Goal: Transaction & Acquisition: Purchase product/service

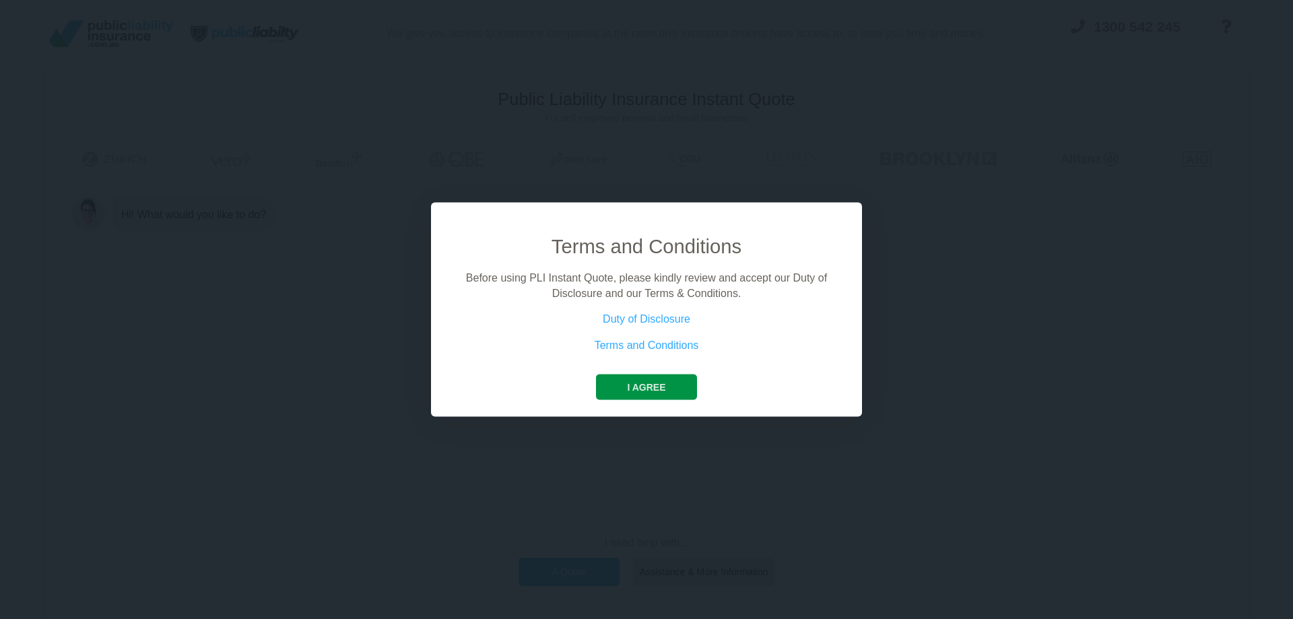
click at [666, 389] on button "I agree" at bounding box center [646, 388] width 100 height 26
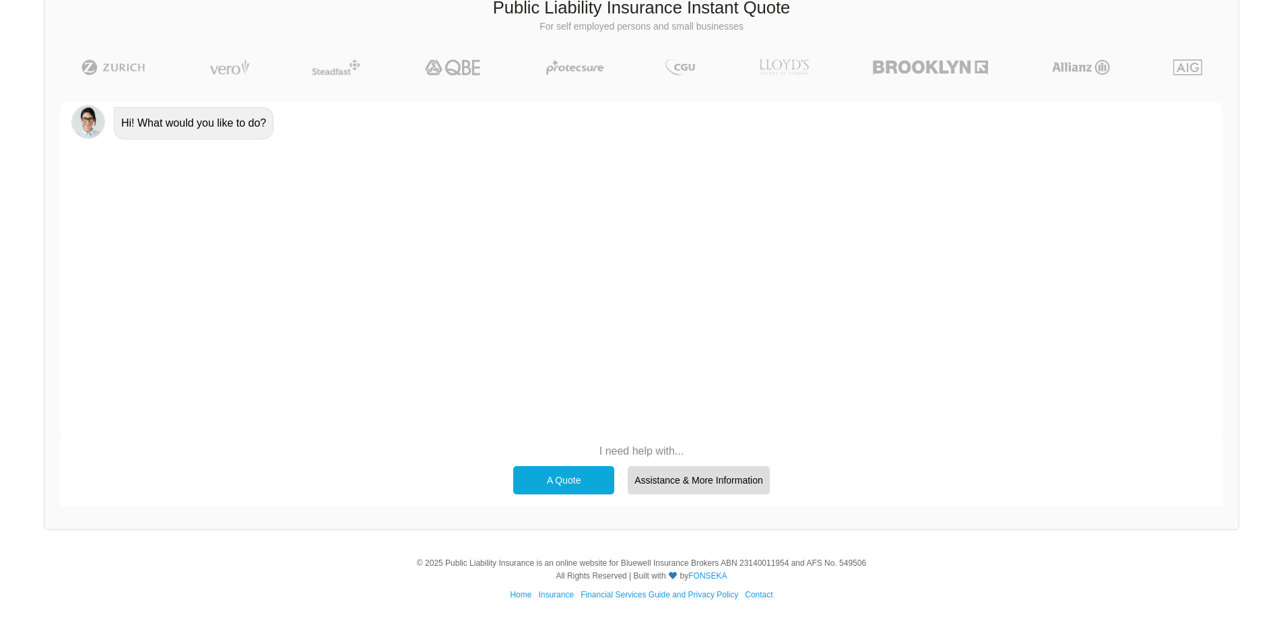
scroll to position [93, 0]
click at [563, 478] on div "A Quote" at bounding box center [563, 479] width 101 height 28
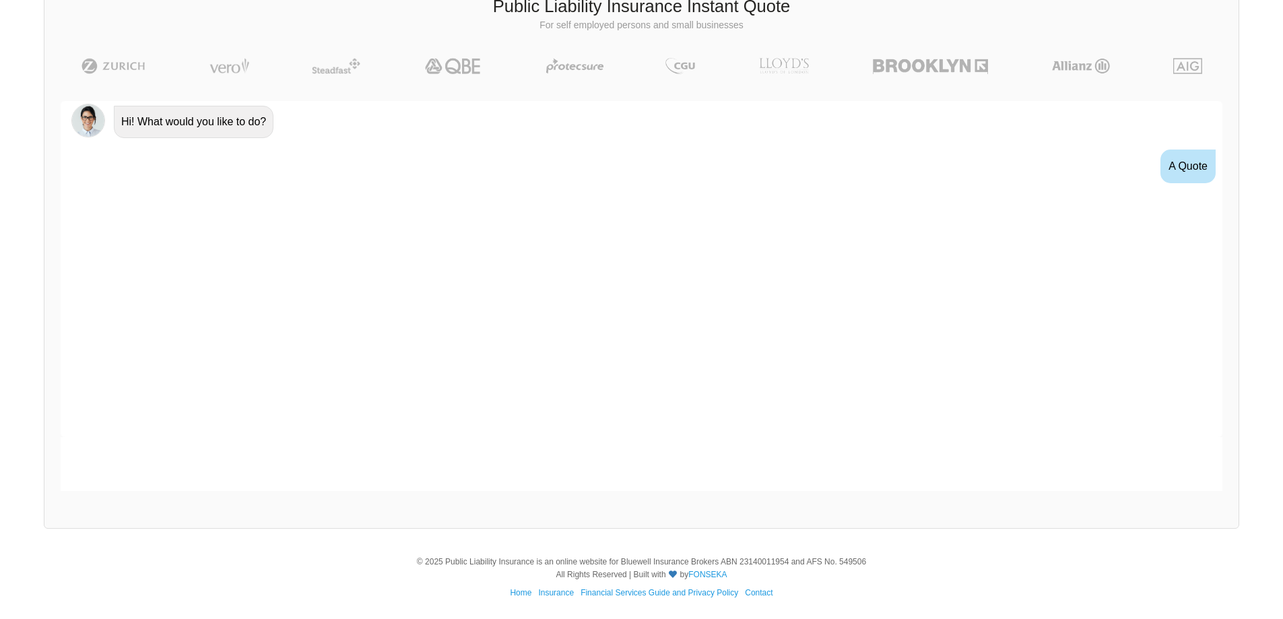
scroll to position [19, 0]
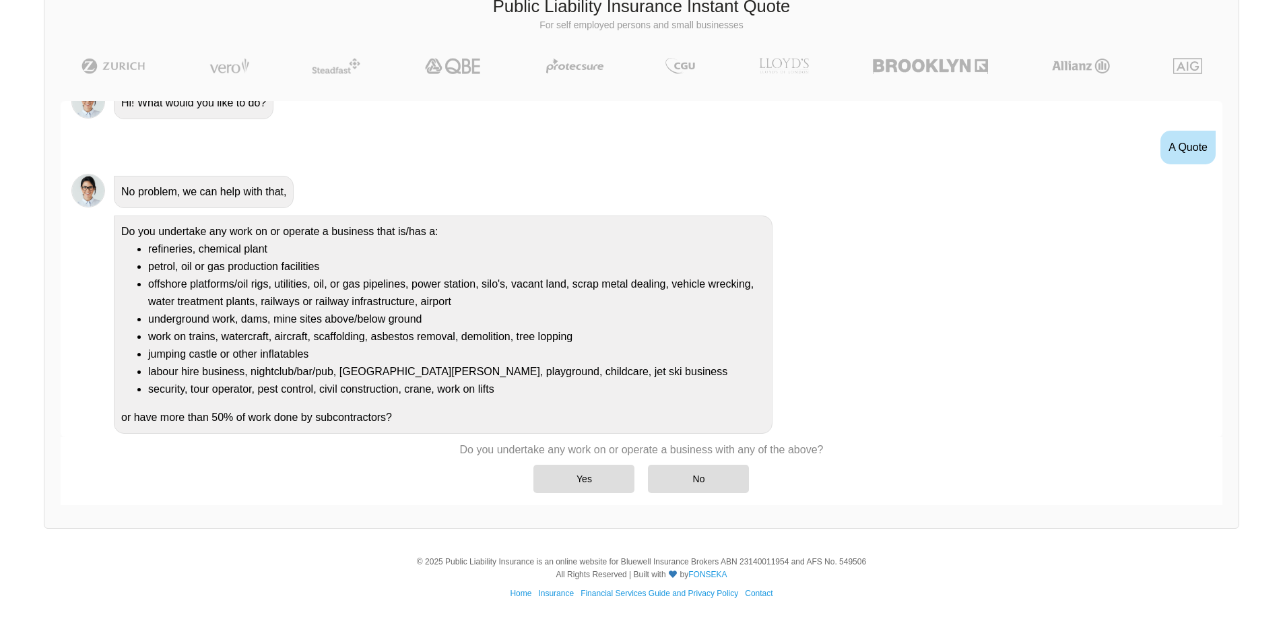
drag, startPoint x: 430, startPoint y: 258, endPoint x: 349, endPoint y: 298, distance: 90.7
click at [349, 298] on li "offshore platforms/oil rigs, utilities, oil, or gas pipelines, power station, s…" at bounding box center [456, 293] width 617 height 35
click at [690, 486] on div "No" at bounding box center [698, 479] width 101 height 28
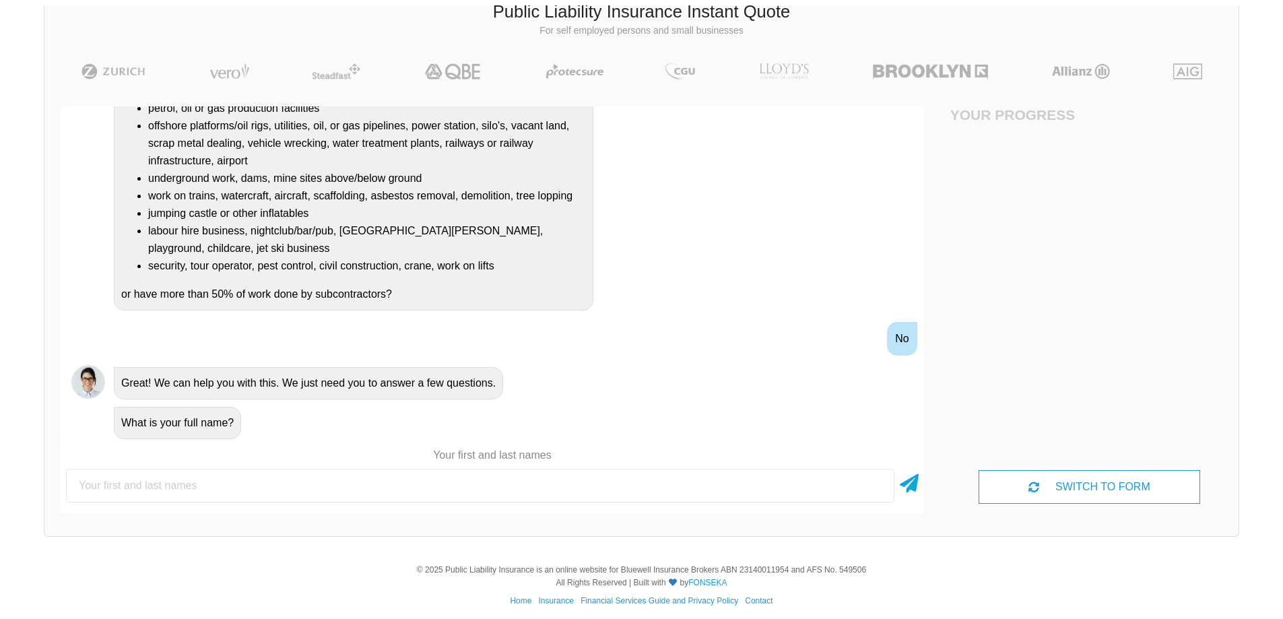
scroll to position [93, 0]
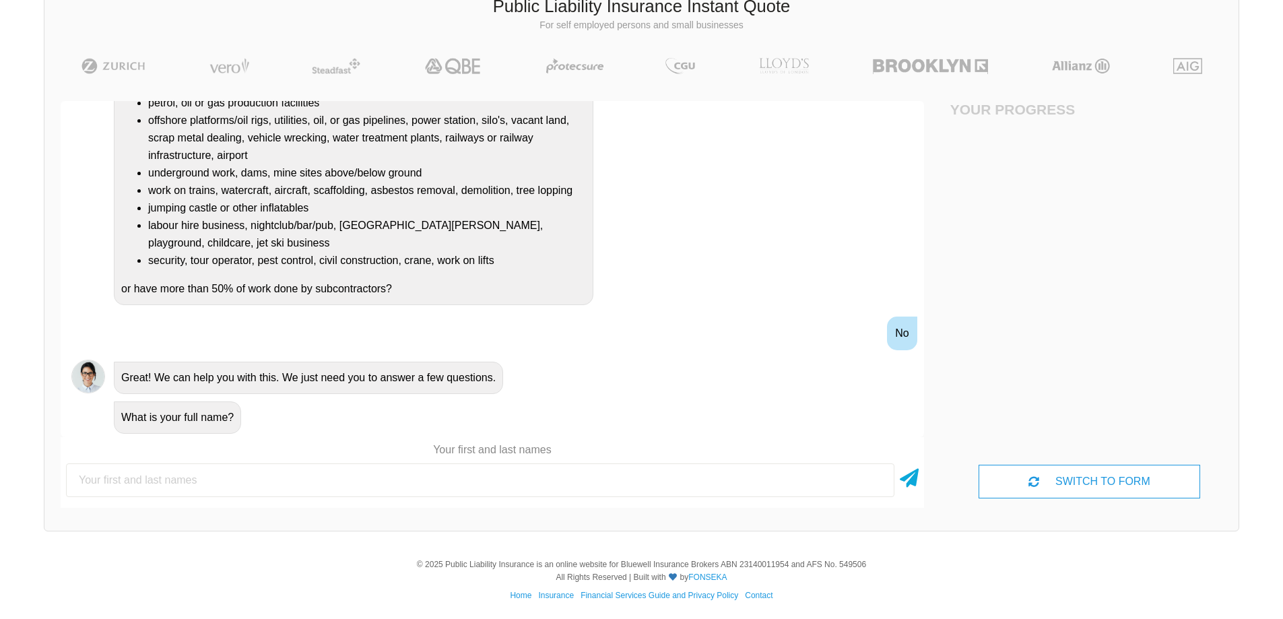
click at [305, 476] on input "text" at bounding box center [480, 480] width 829 height 34
type input "[PERSON_NAME]"
click at [909, 476] on icon at bounding box center [909, 473] width 19 height 24
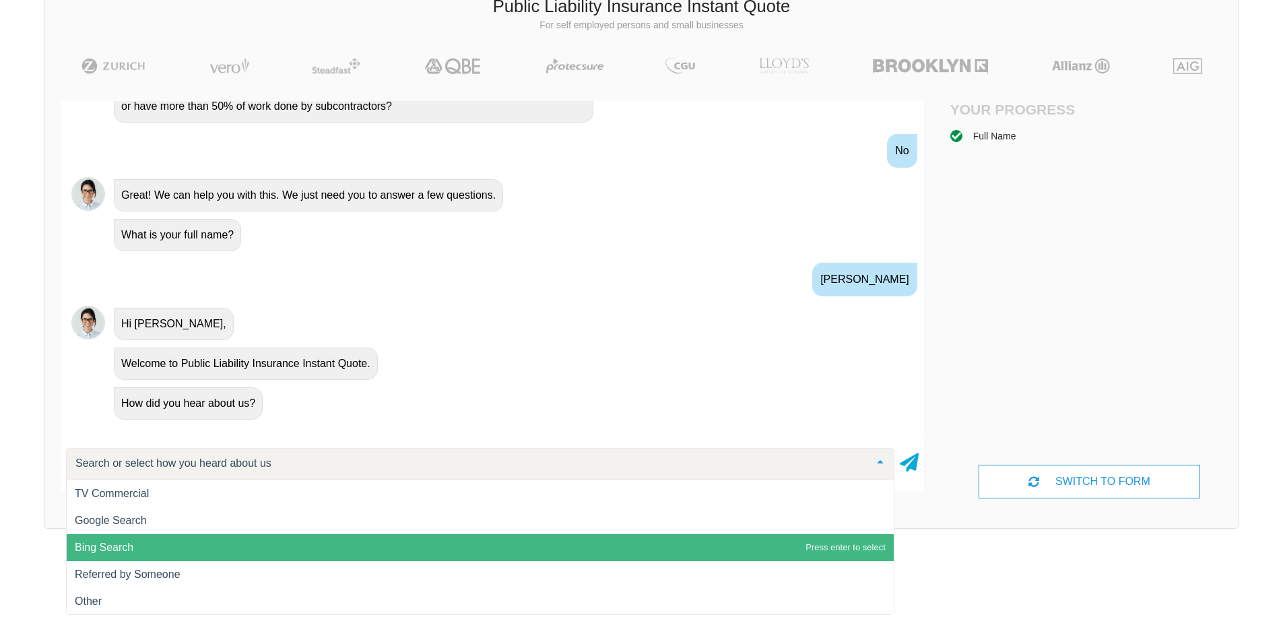
scroll to position [1, 0]
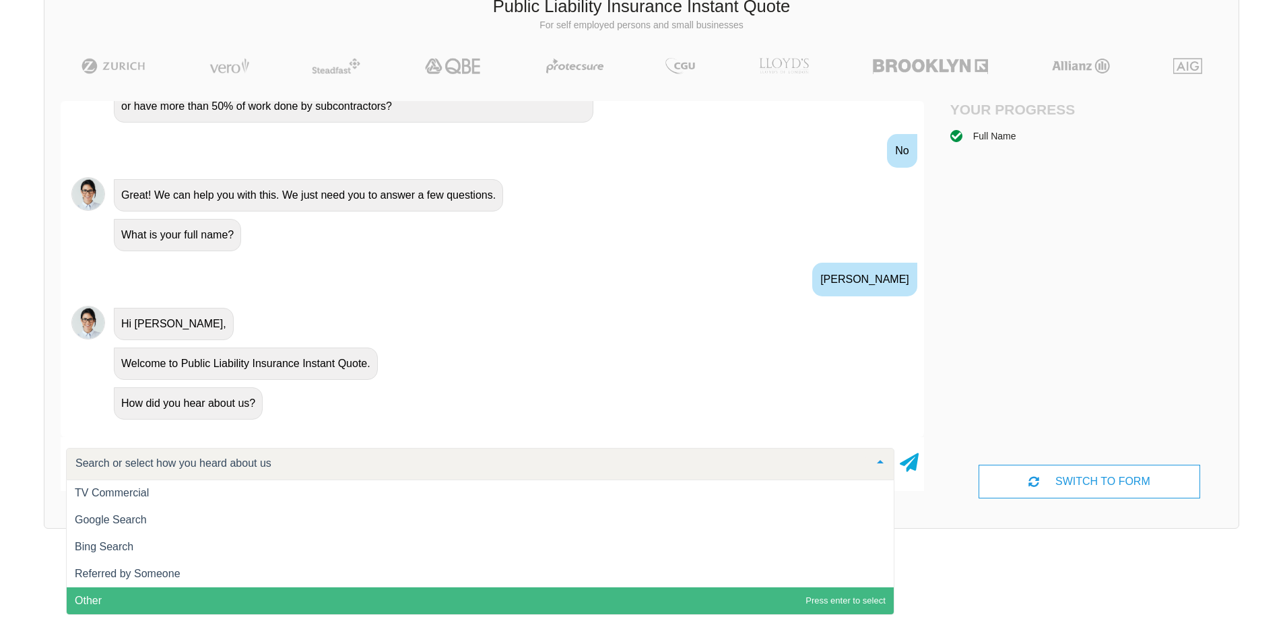
click at [162, 600] on span "Other" at bounding box center [480, 600] width 827 height 27
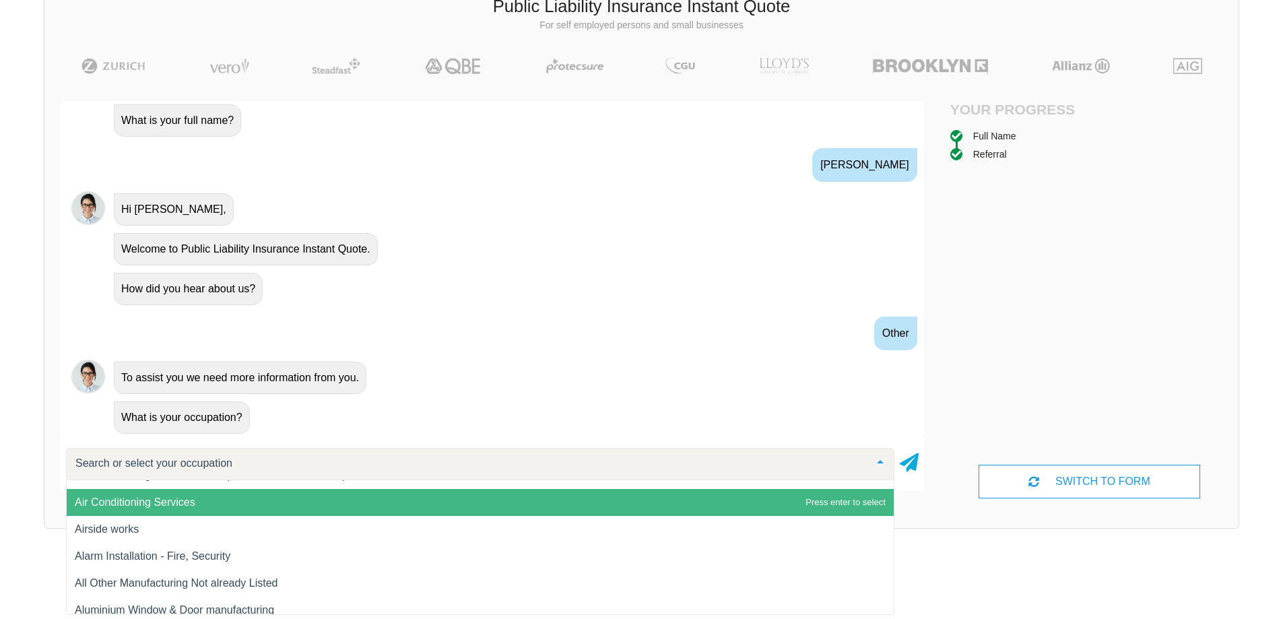
scroll to position [539, 0]
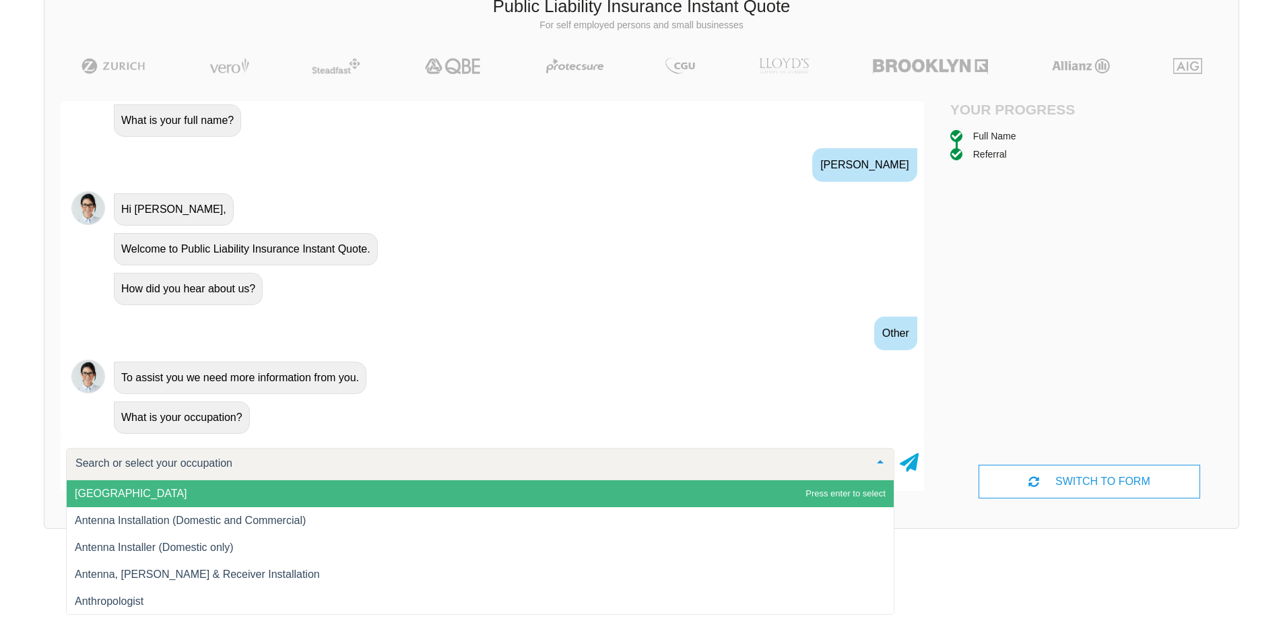
click at [225, 465] on input "text" at bounding box center [469, 463] width 795 height 13
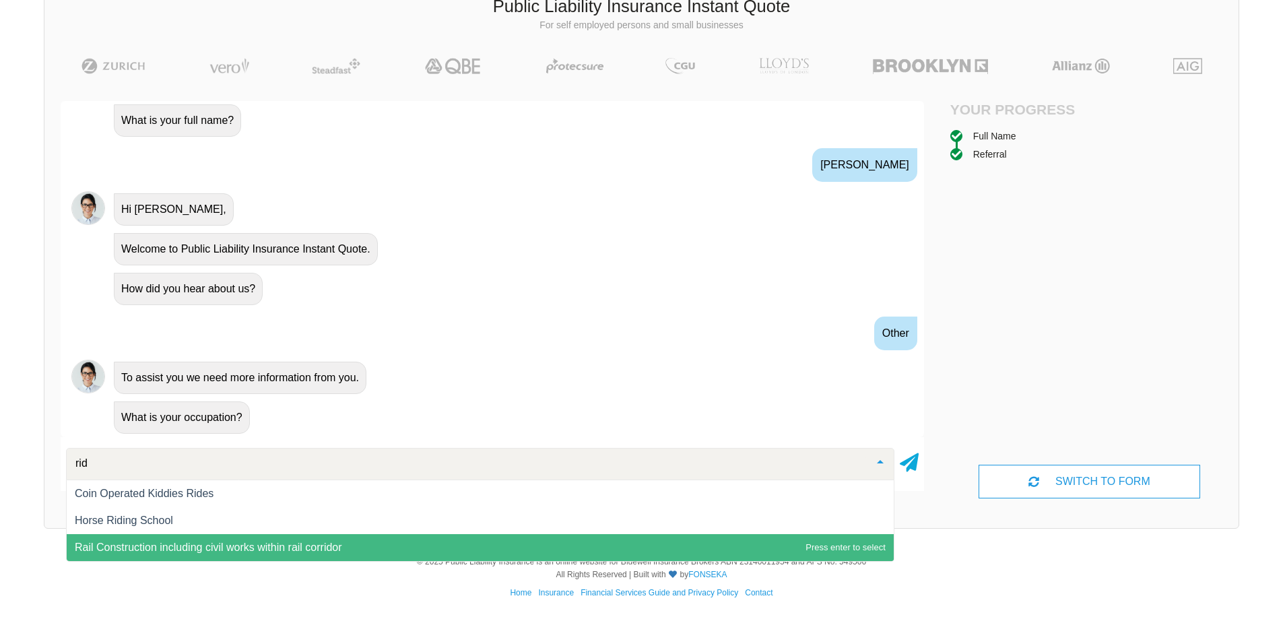
scroll to position [0, 0]
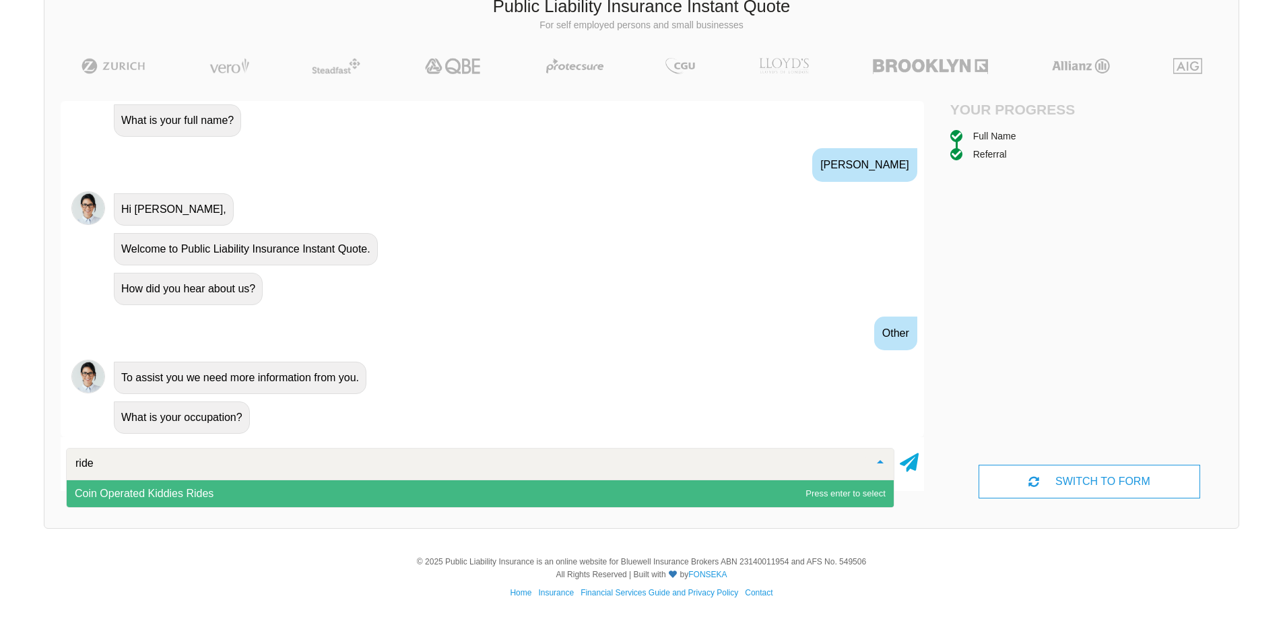
drag, startPoint x: 150, startPoint y: 459, endPoint x: 40, endPoint y: 458, distance: 110.5
click at [40, 458] on div "We give you access to insurance companies at the rates only insurance brokers h…" at bounding box center [641, 224] width 1283 height 635
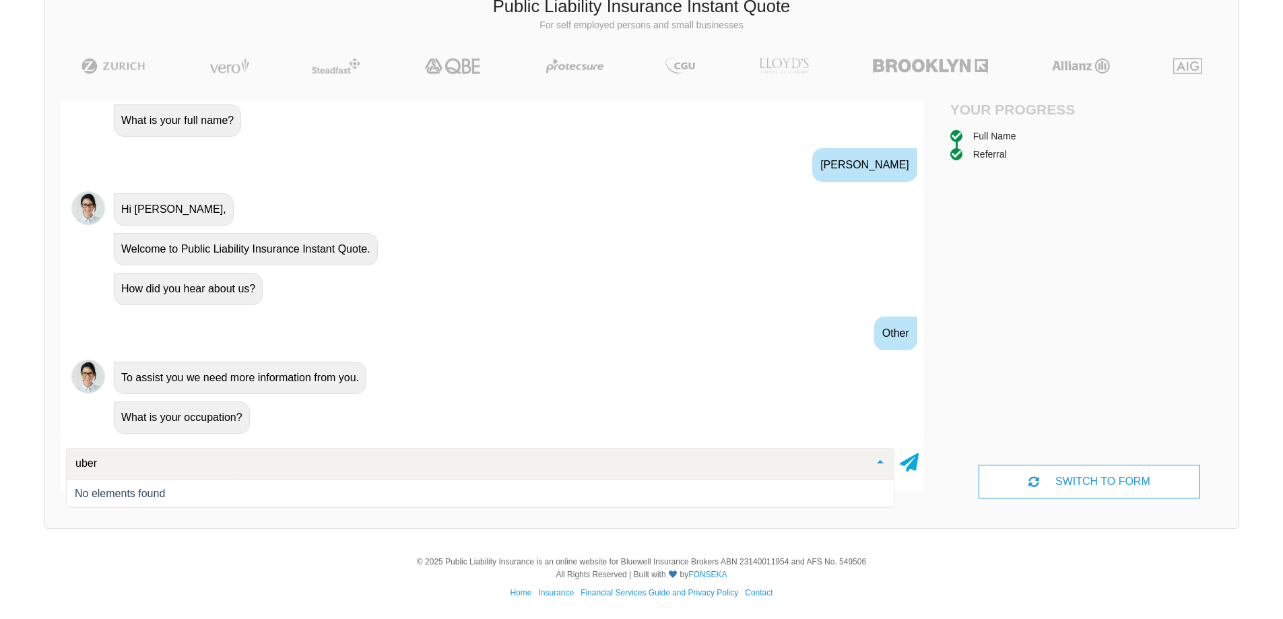
drag, startPoint x: 106, startPoint y: 459, endPoint x: 42, endPoint y: 459, distance: 64.0
click at [44, 459] on div "Public Liability Insurance Instant Quote For self employed persons and small bu…" at bounding box center [642, 253] width 1196 height 552
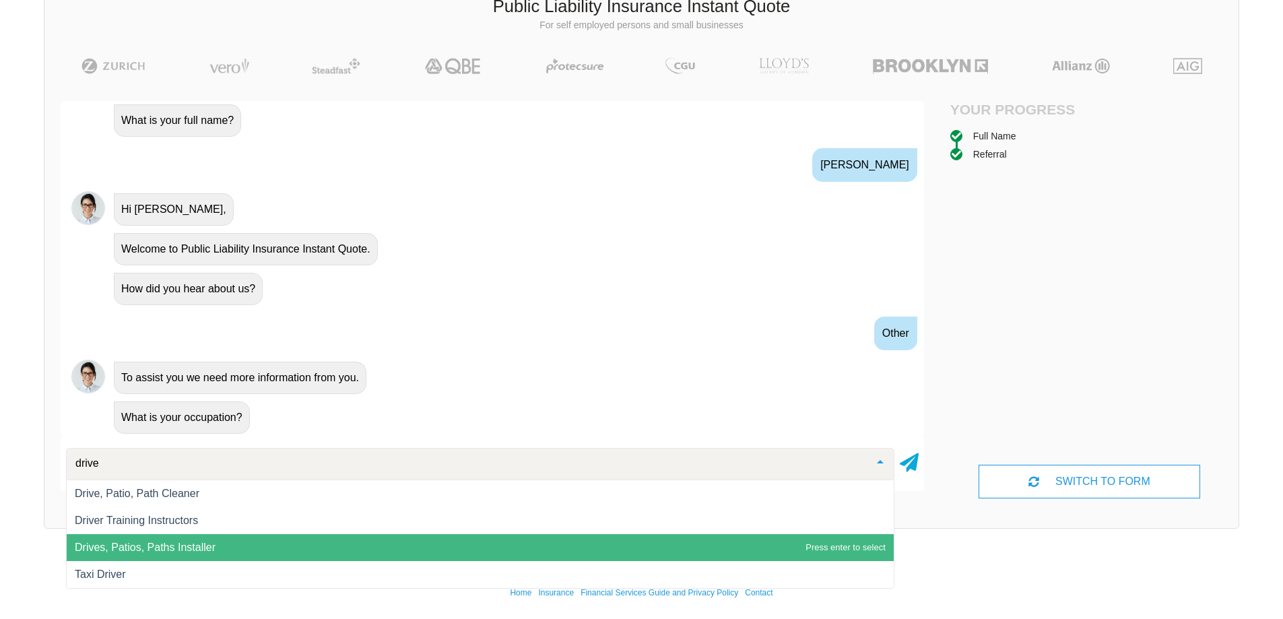
type input "driver"
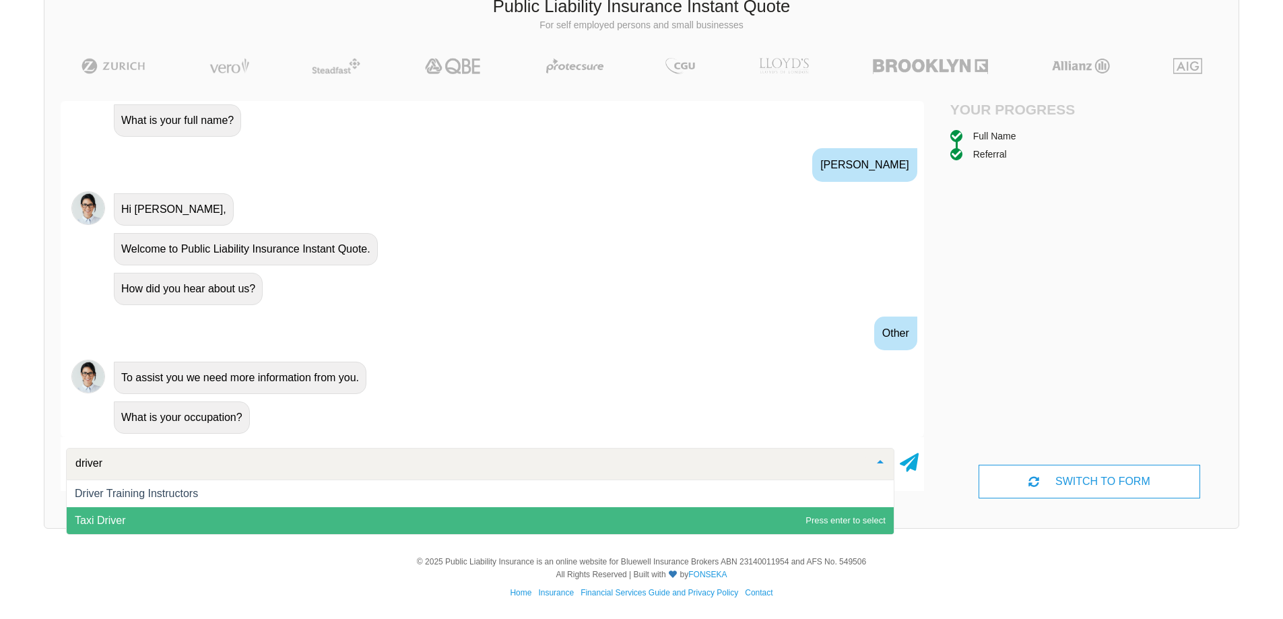
click at [185, 523] on span "Taxi Driver" at bounding box center [480, 520] width 827 height 27
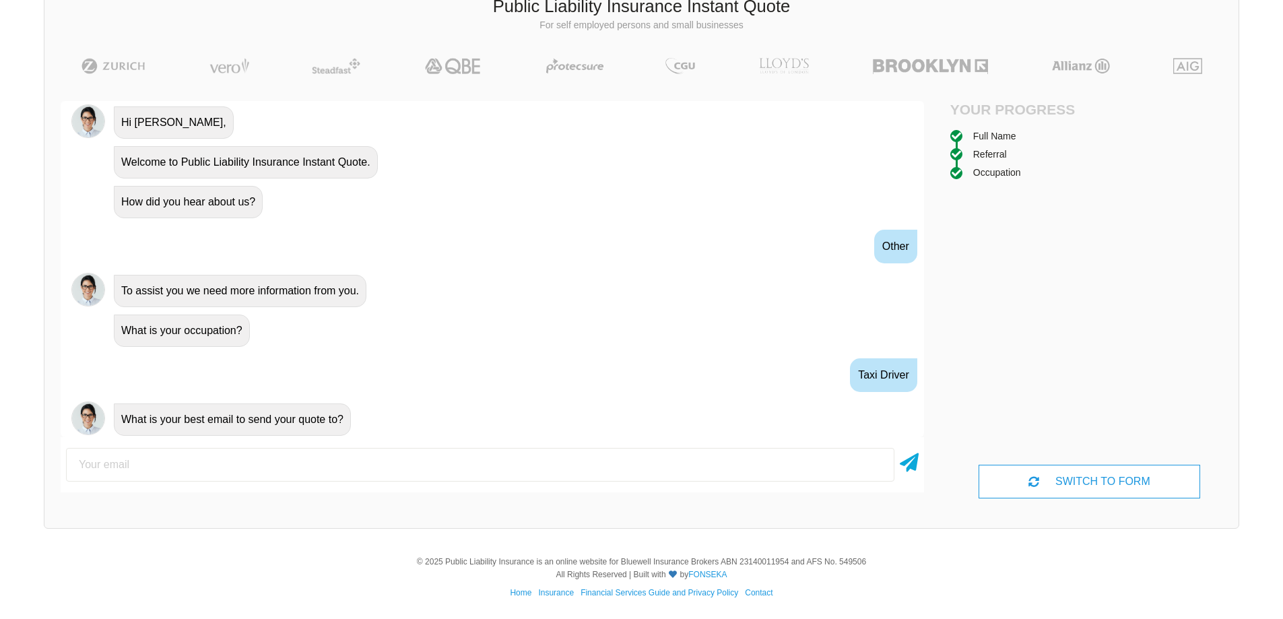
scroll to position [569, 0]
click at [282, 461] on input "email" at bounding box center [480, 465] width 829 height 34
type input "[EMAIL_ADDRESS][DOMAIN_NAME]"
click at [903, 463] on icon at bounding box center [909, 460] width 19 height 24
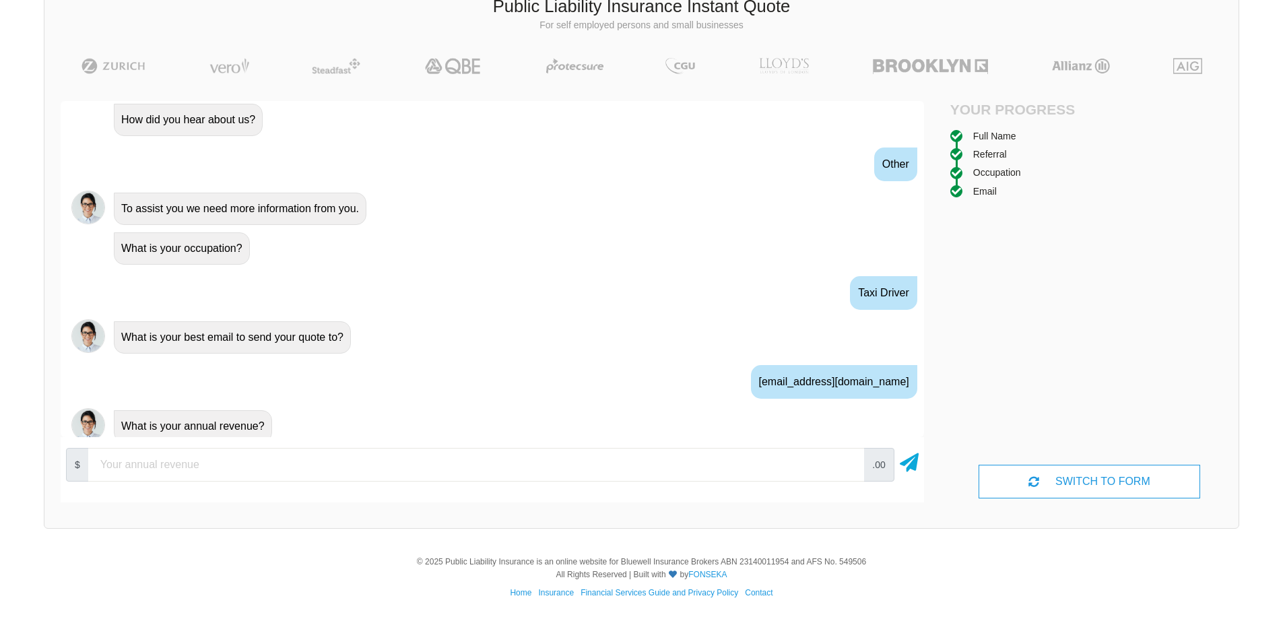
scroll to position [672, 0]
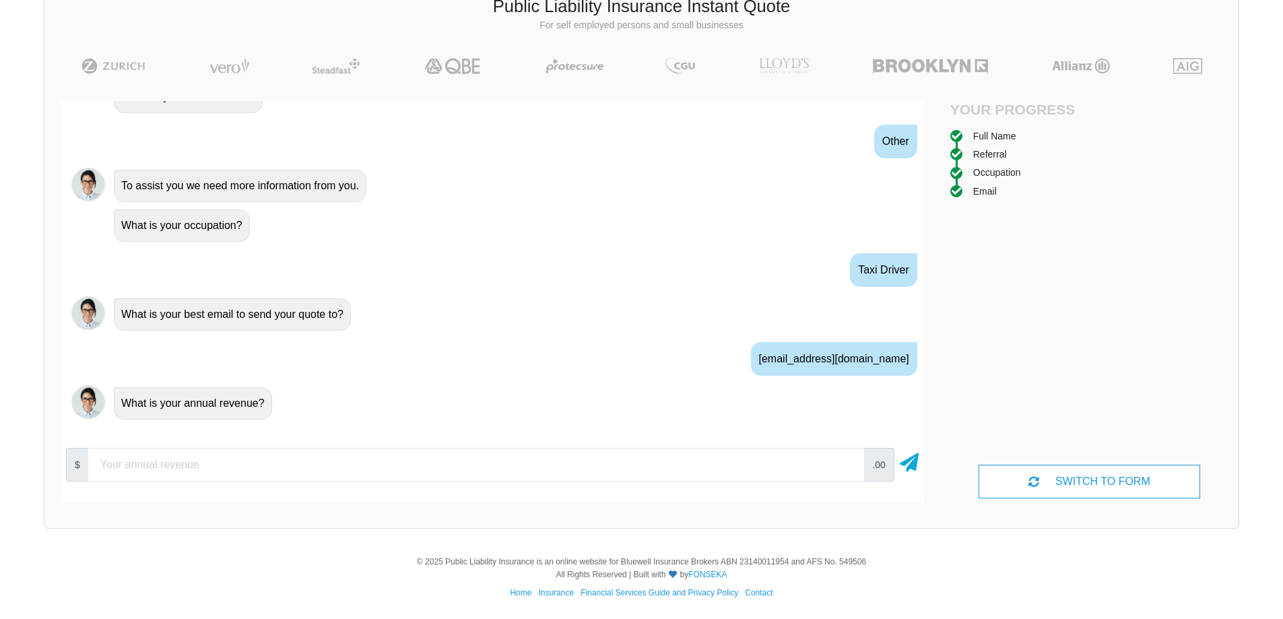
click at [411, 465] on input "number" at bounding box center [476, 465] width 776 height 34
type input "50000"
click at [911, 464] on icon at bounding box center [909, 460] width 19 height 24
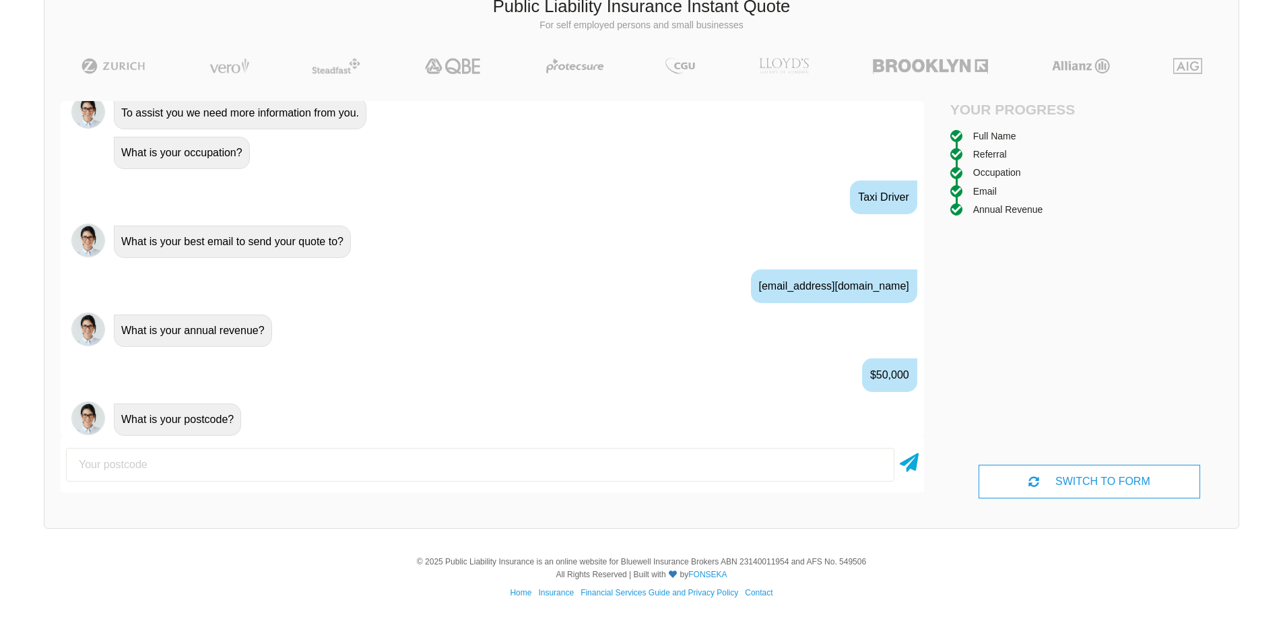
scroll to position [746, 0]
type input "5072"
click at [917, 457] on icon at bounding box center [909, 460] width 19 height 24
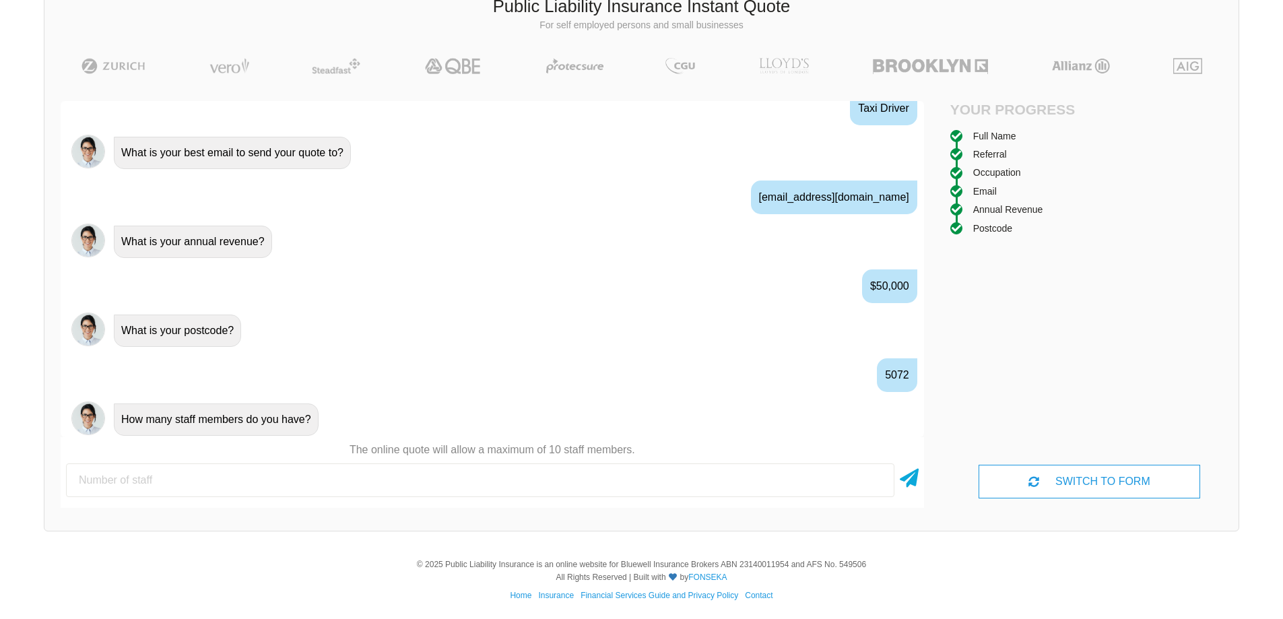
scroll to position [835, 0]
drag, startPoint x: 102, startPoint y: 484, endPoint x: 47, endPoint y: 476, distance: 55.7
click at [47, 476] on div "Awesome! 100% Just a final check that all your details are correct. Your Summar…" at bounding box center [492, 304] width 896 height 439
type input "2"
click at [900, 478] on icon at bounding box center [909, 475] width 19 height 24
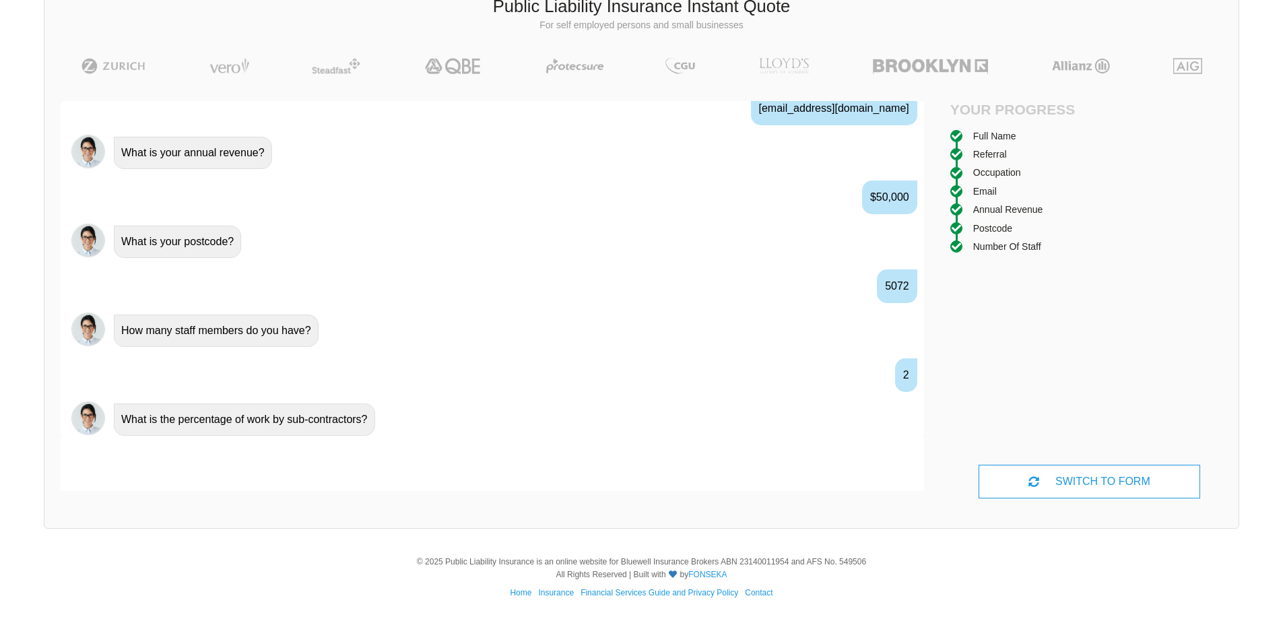
scroll to position [924, 0]
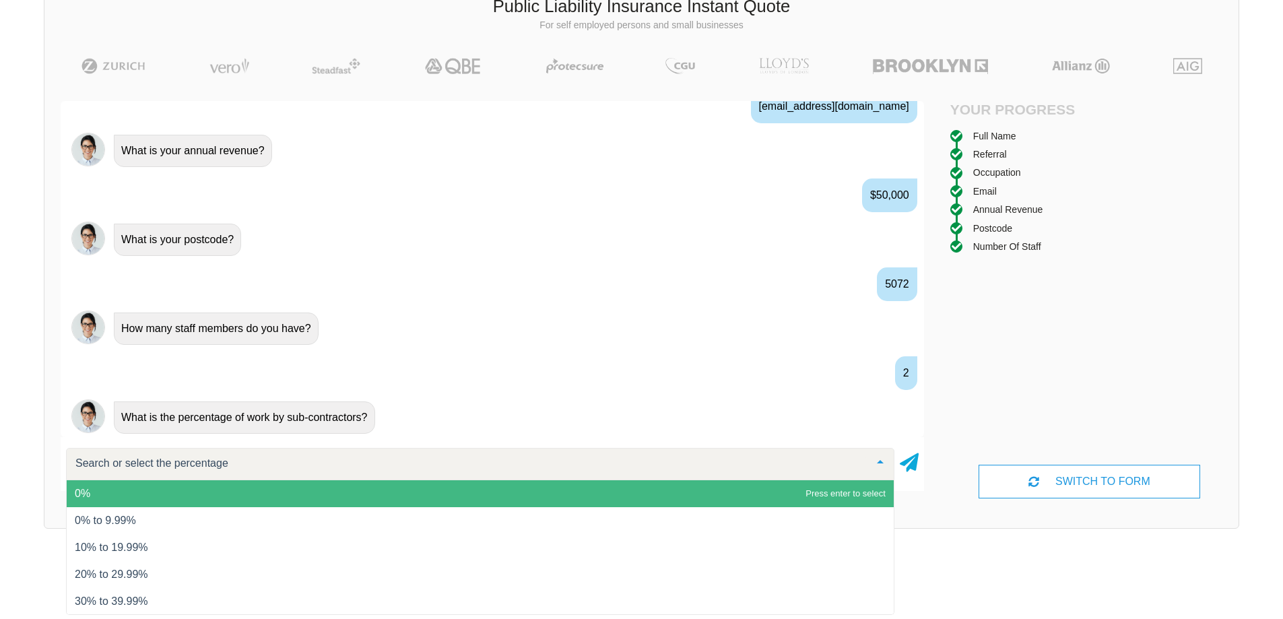
click at [300, 494] on span "0%" at bounding box center [480, 493] width 827 height 27
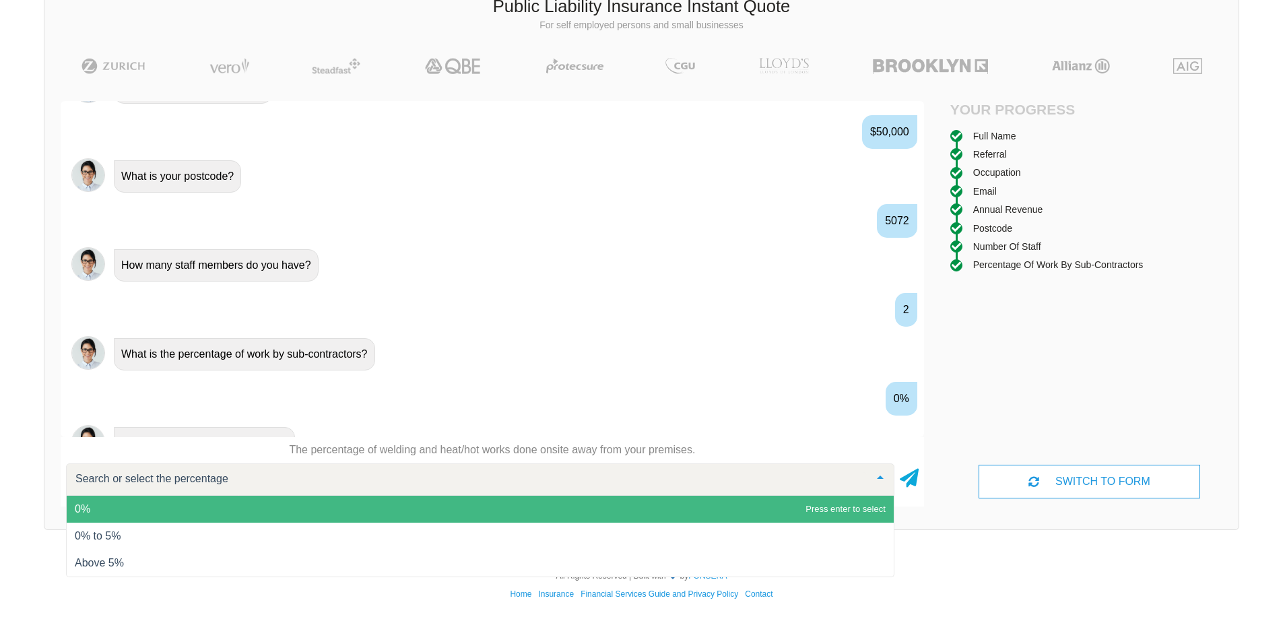
scroll to position [1013, 0]
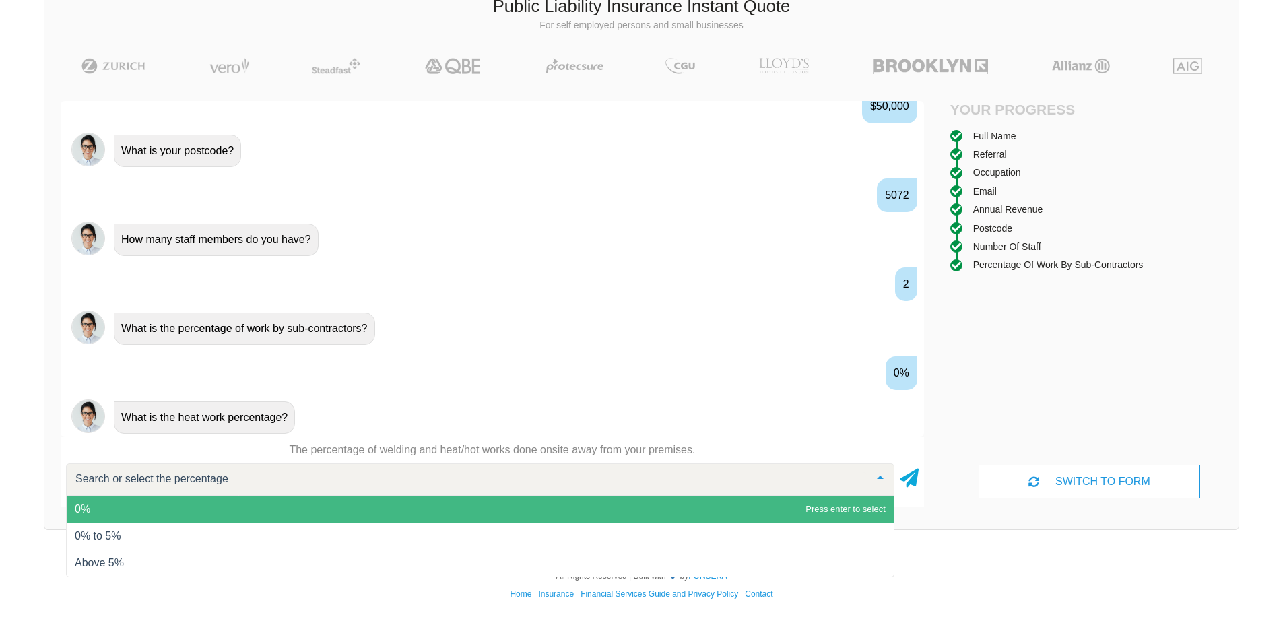
click at [235, 509] on span "0%" at bounding box center [480, 509] width 827 height 27
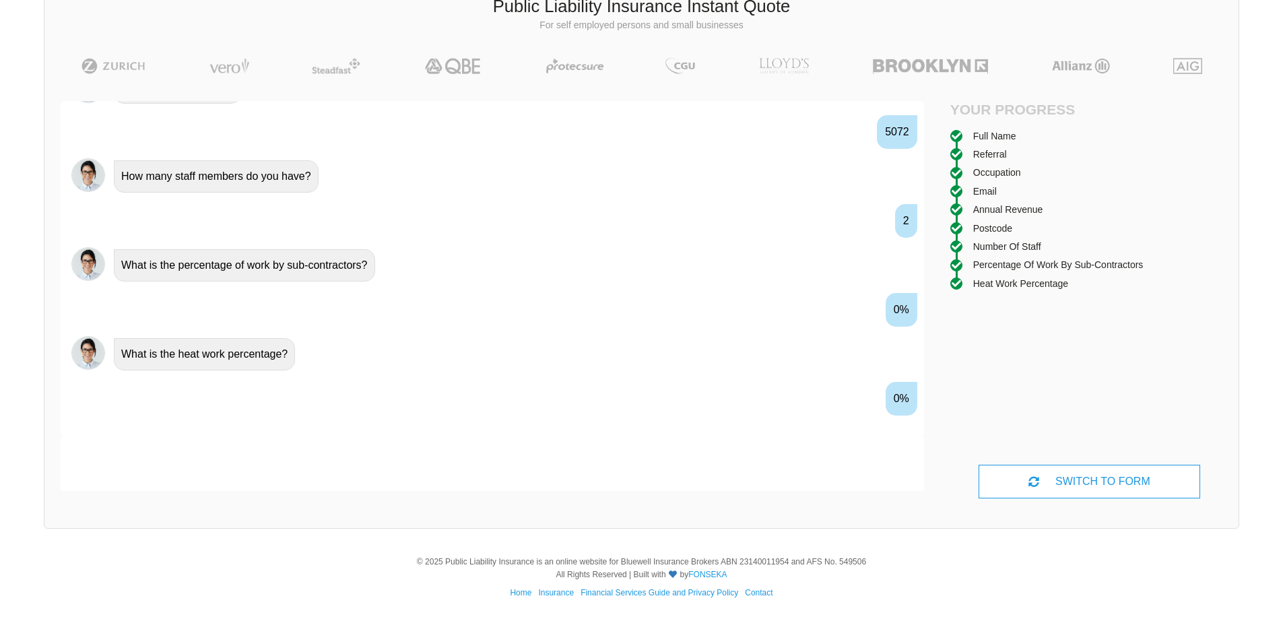
scroll to position [1102, 0]
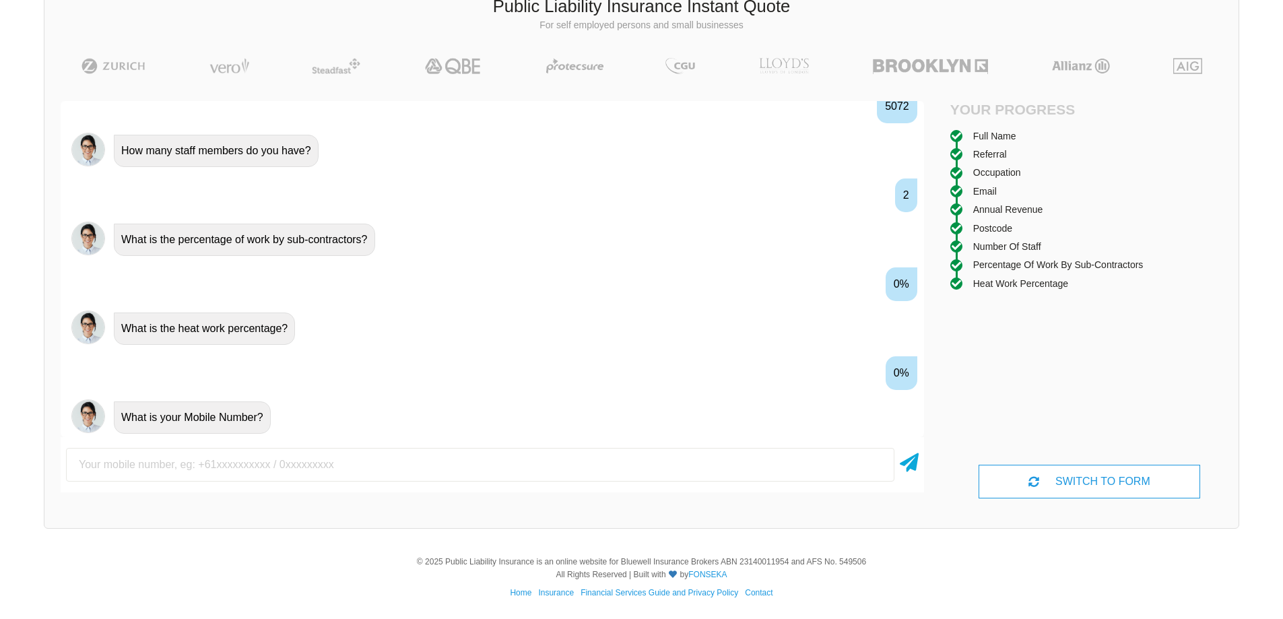
click at [253, 470] on input "text" at bounding box center [480, 465] width 829 height 34
type input "0444506813"
click at [916, 464] on icon at bounding box center [909, 460] width 19 height 24
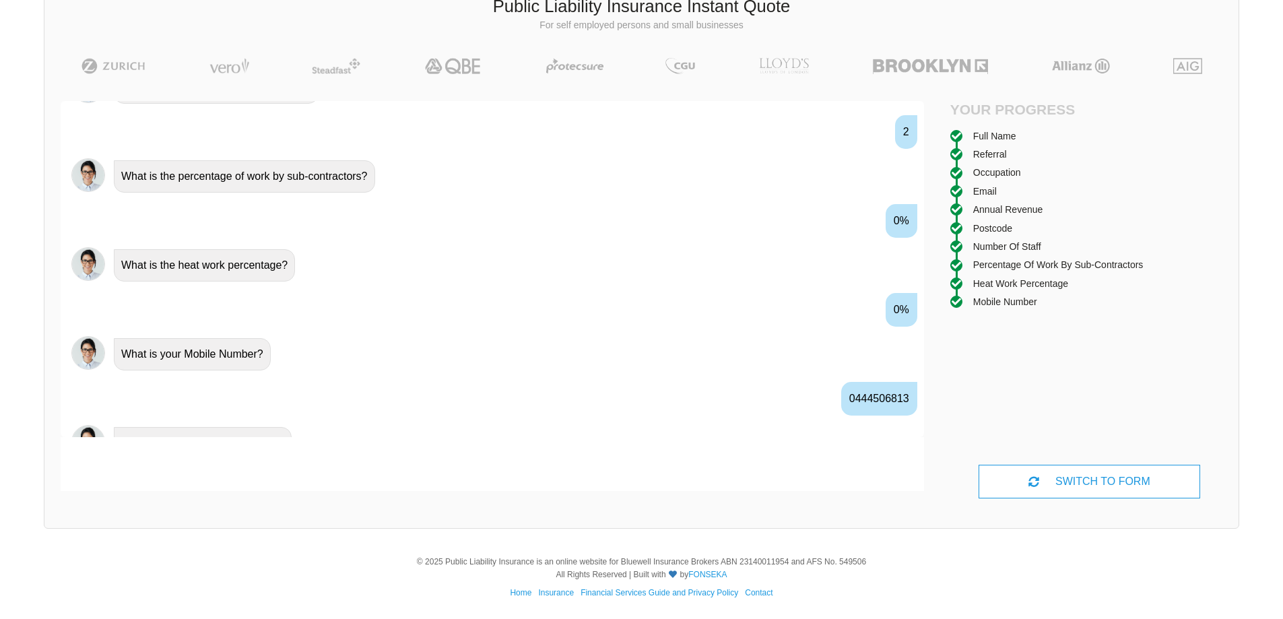
scroll to position [1191, 0]
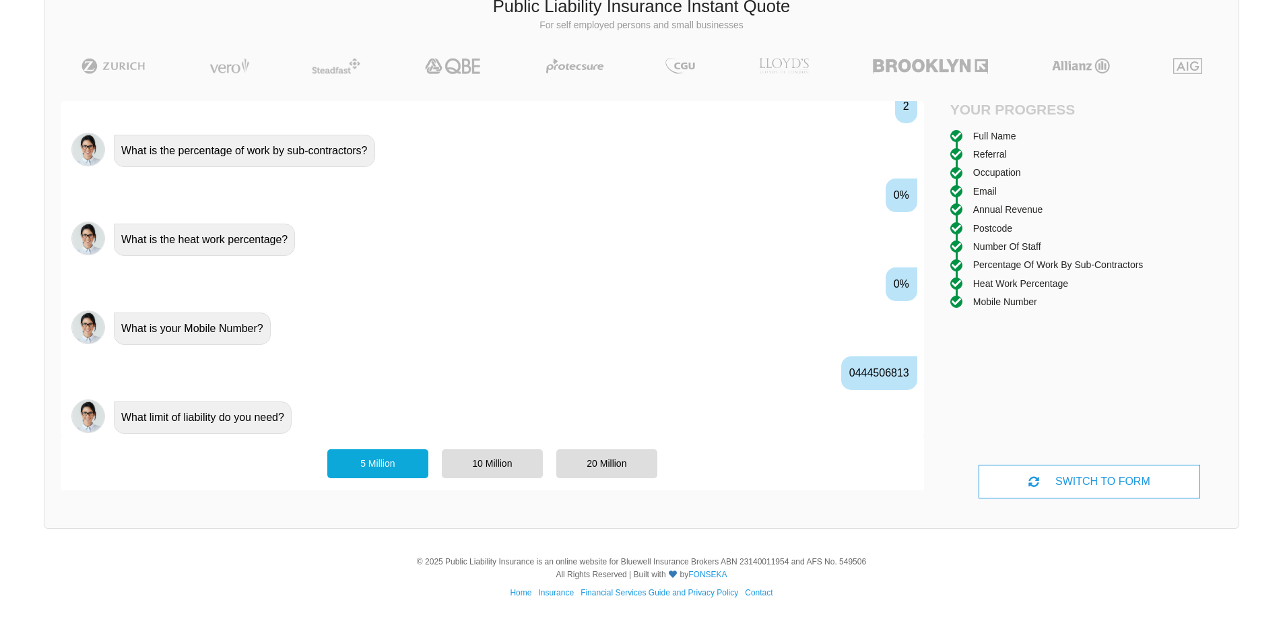
click at [375, 463] on div "5 Million" at bounding box center [377, 463] width 101 height 28
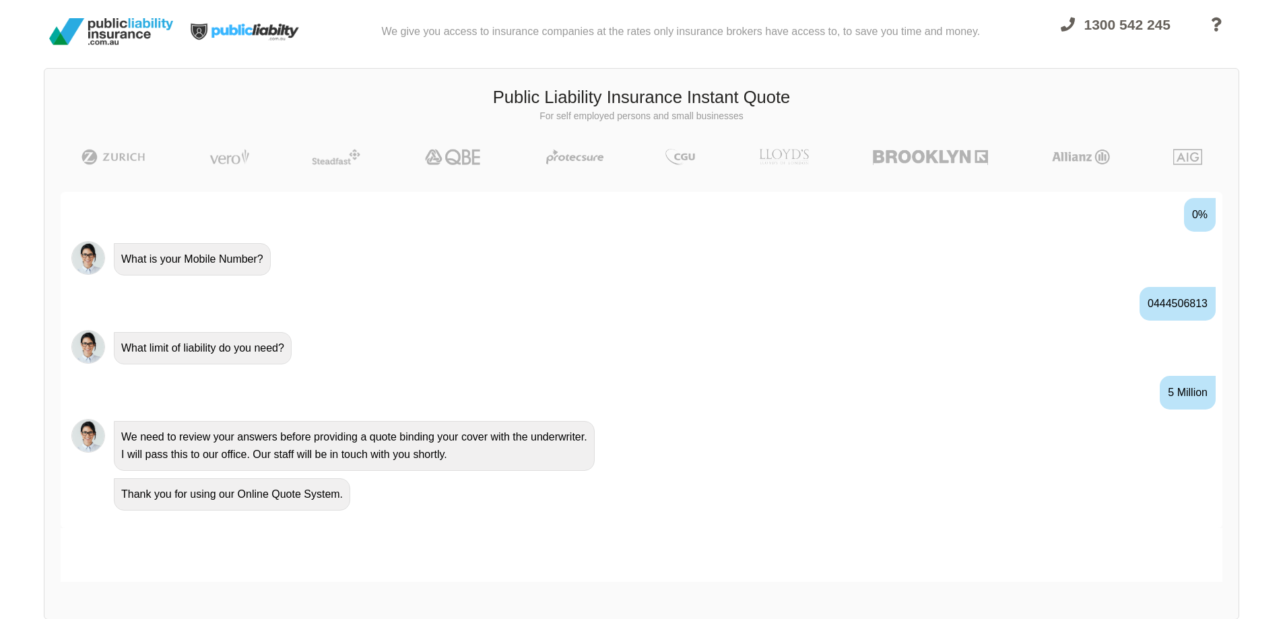
scroll to position [0, 0]
